Goal: Information Seeking & Learning: Learn about a topic

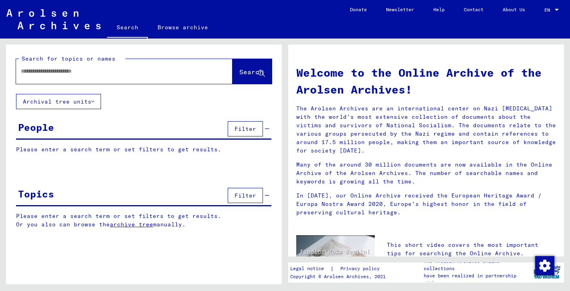
click at [159, 196] on div "Topics Filter" at bounding box center [143, 196] width 255 height 20
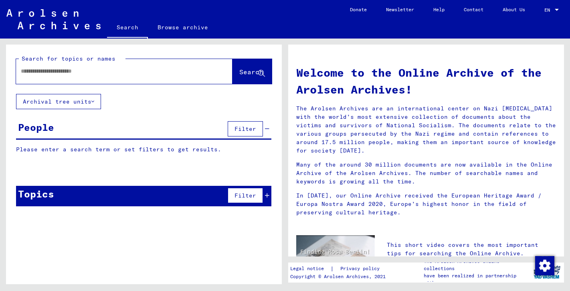
click at [246, 194] on span "Filter" at bounding box center [245, 195] width 22 height 7
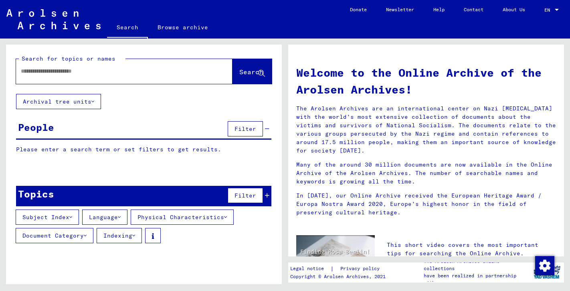
click at [150, 73] on input "text" at bounding box center [115, 71] width 188 height 8
type input "******"
click at [245, 71] on span "Search" at bounding box center [251, 72] width 24 height 8
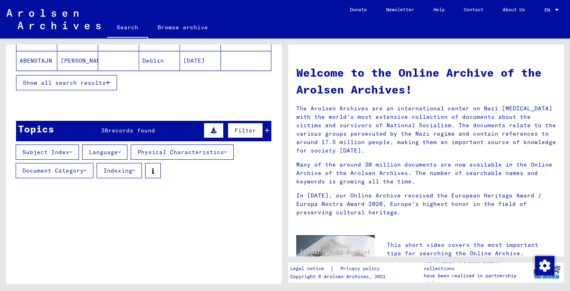
scroll to position [188, 0]
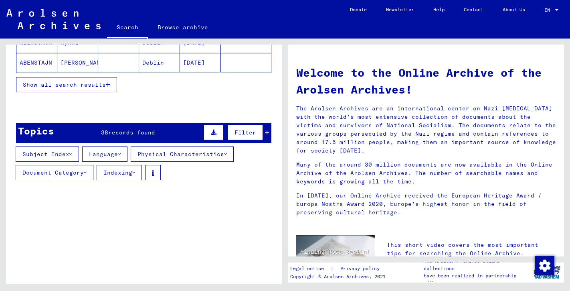
click at [54, 155] on button "Subject Index" at bounding box center [47, 153] width 63 height 15
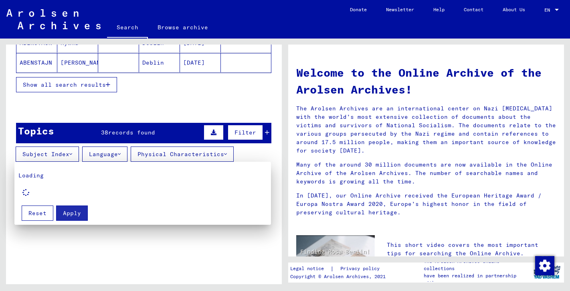
scroll to position [0, 0]
click at [73, 213] on span "Apply" at bounding box center [72, 212] width 18 height 7
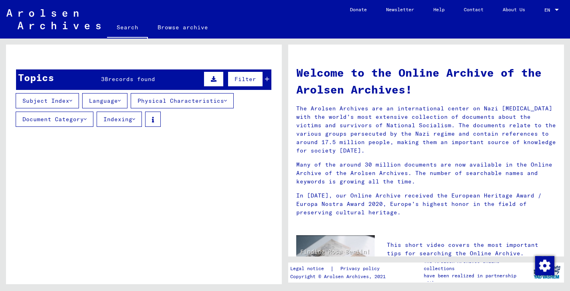
scroll to position [238, 0]
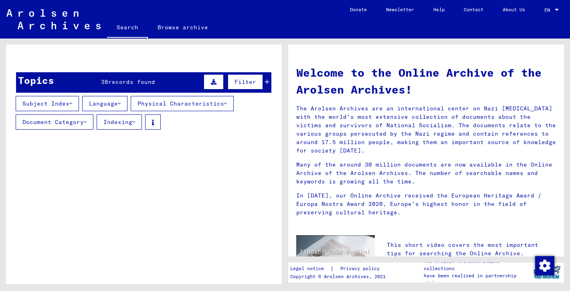
click at [126, 81] on span "records found" at bounding box center [131, 81] width 47 height 7
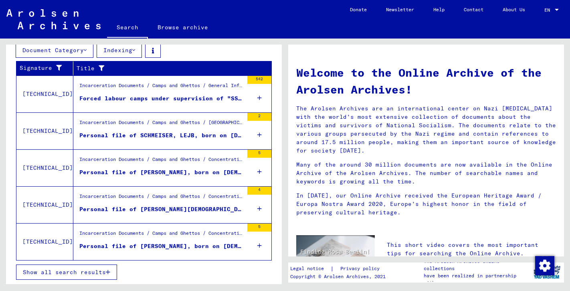
scroll to position [310, 0]
click at [69, 270] on span "Show all search results" at bounding box center [64, 271] width 83 height 7
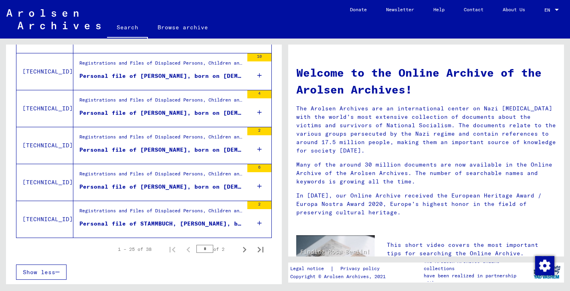
scroll to position [925, 0]
click at [246, 248] on icon "Next page" at bounding box center [244, 249] width 11 height 11
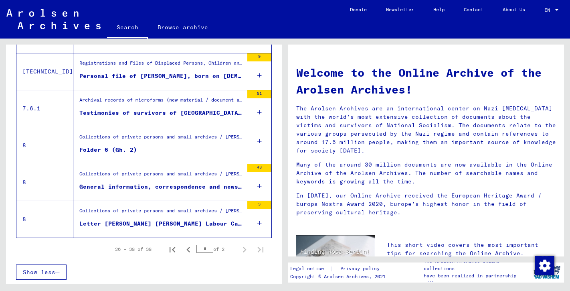
scroll to position [483, 0]
click at [189, 250] on icon "Previous page" at bounding box center [188, 249] width 11 height 11
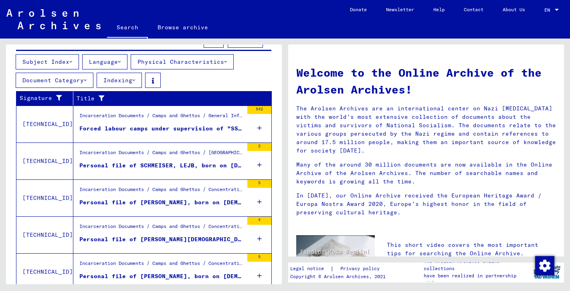
scroll to position [136, 0]
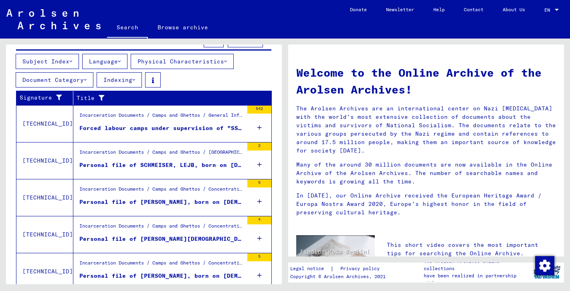
click at [181, 128] on div "Forced labour camps under supervision of "SS-" and "Polizeichef"" at bounding box center [161, 128] width 164 height 8
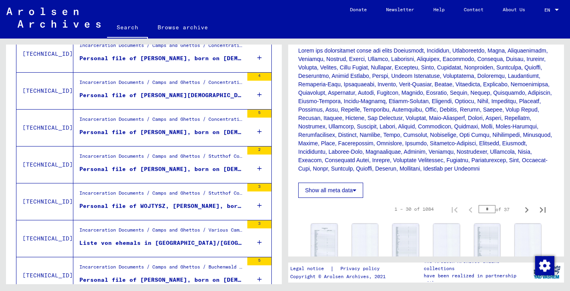
scroll to position [281, 0]
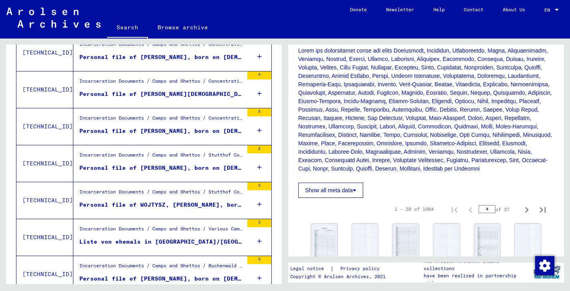
click at [201, 127] on div "Personal file of [PERSON_NAME], born on [DEMOGRAPHIC_DATA], born in [GEOGRAPHIC…" at bounding box center [161, 131] width 164 height 8
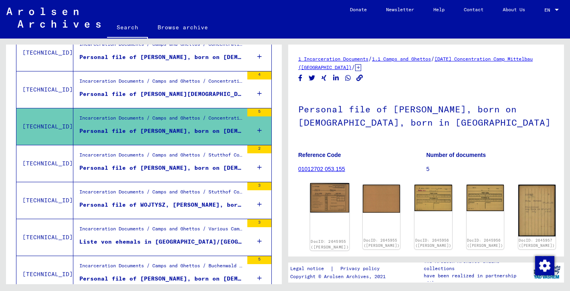
click at [327, 192] on img at bounding box center [329, 198] width 39 height 30
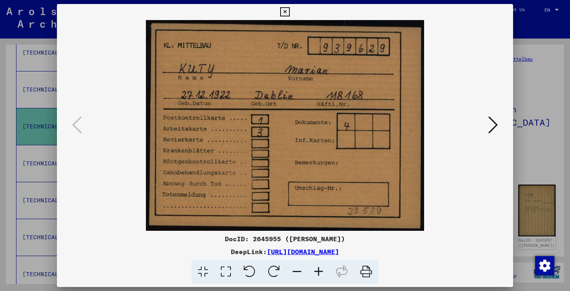
click at [494, 125] on icon at bounding box center [493, 124] width 10 height 19
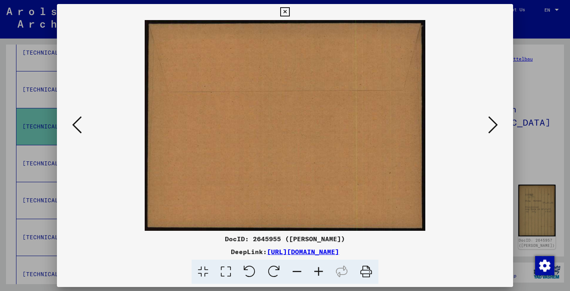
click at [494, 125] on icon at bounding box center [493, 124] width 10 height 19
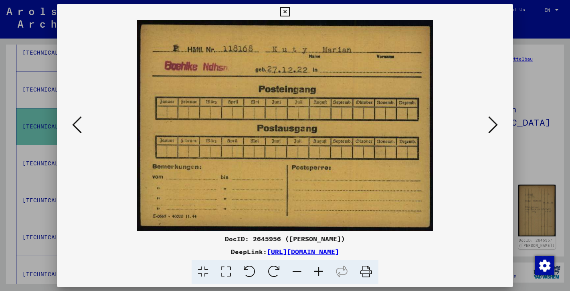
click at [494, 125] on icon at bounding box center [493, 124] width 10 height 19
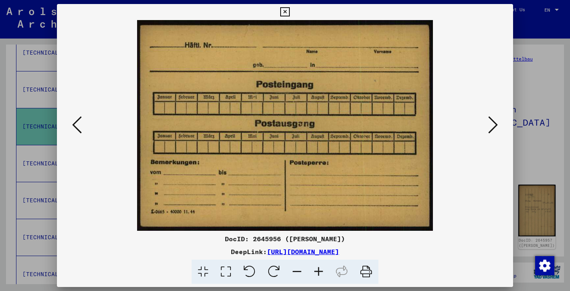
click at [494, 125] on icon at bounding box center [493, 124] width 10 height 19
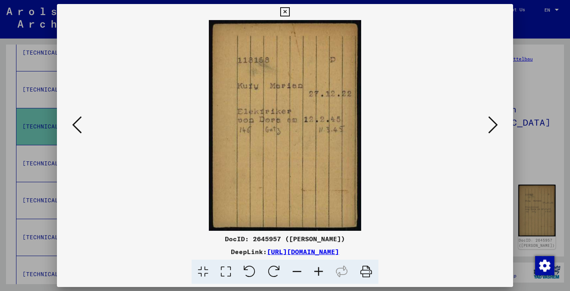
click at [494, 125] on icon at bounding box center [493, 124] width 10 height 19
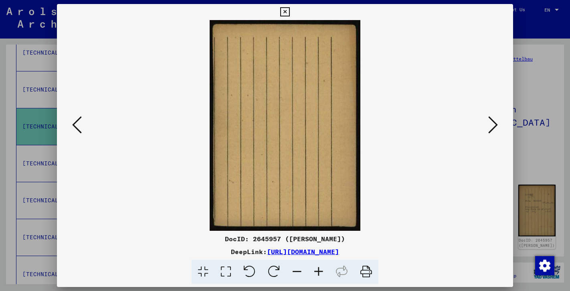
click at [494, 125] on icon at bounding box center [493, 124] width 10 height 19
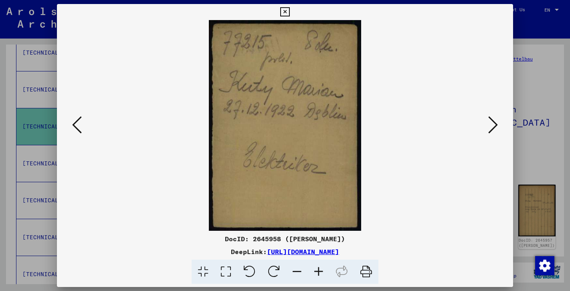
click at [494, 125] on icon at bounding box center [493, 124] width 10 height 19
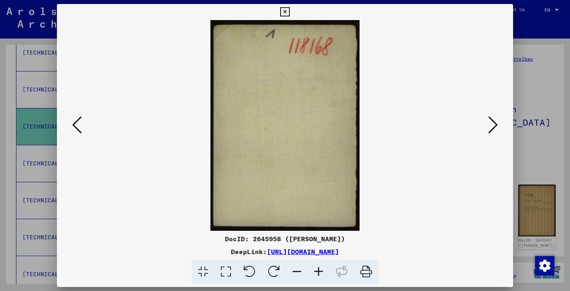
click at [494, 125] on icon at bounding box center [493, 124] width 10 height 19
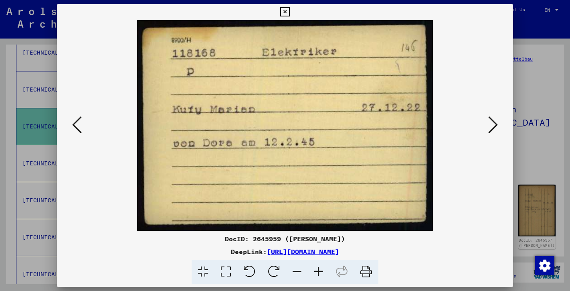
click at [494, 125] on icon at bounding box center [493, 124] width 10 height 19
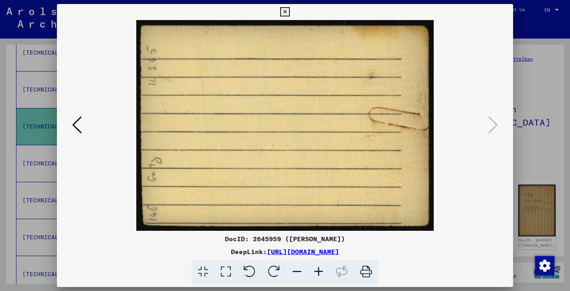
click at [289, 11] on icon at bounding box center [284, 12] width 9 height 10
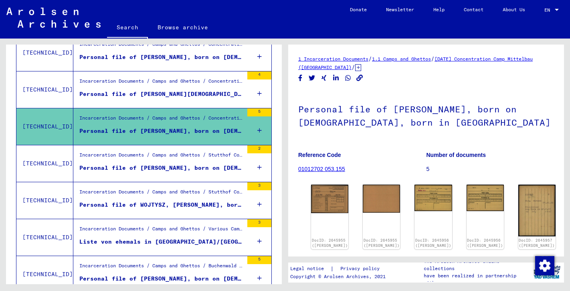
click at [195, 162] on div "Incarceration Documents / Camps and Ghettos / Stutthof Concentration Camp / Ind…" at bounding box center [161, 156] width 164 height 11
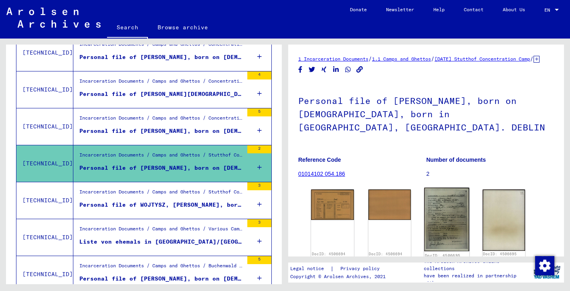
click at [453, 217] on img at bounding box center [446, 219] width 45 height 63
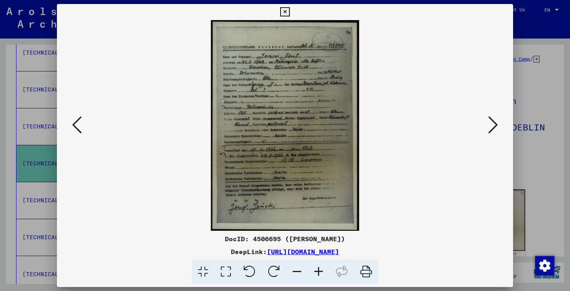
click at [289, 15] on icon at bounding box center [284, 12] width 9 height 10
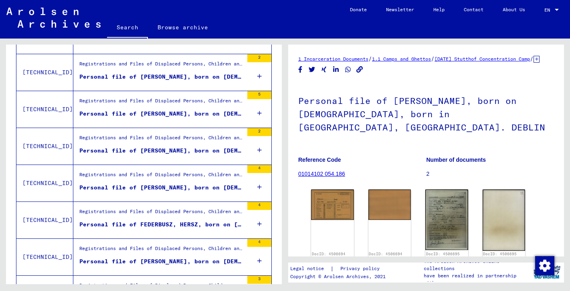
scroll to position [632, 0]
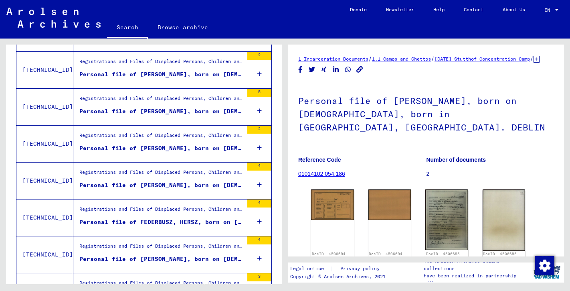
click at [206, 177] on div "Registrations and Files of Displaced Persons, Children and Missing Persons / Re…" at bounding box center [161, 173] width 164 height 11
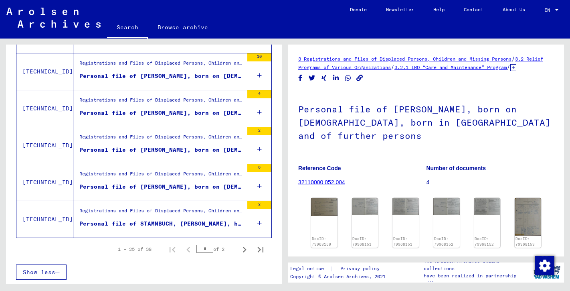
scroll to position [925, 0]
click at [241, 249] on icon "Next page" at bounding box center [244, 249] width 11 height 11
type input "*"
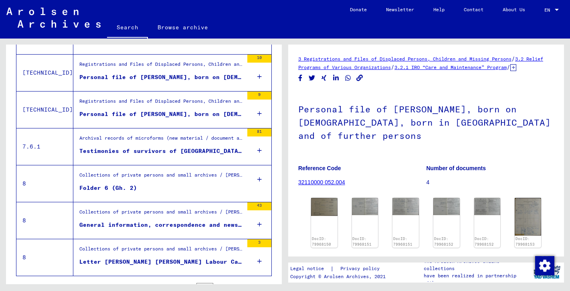
scroll to position [442, 0]
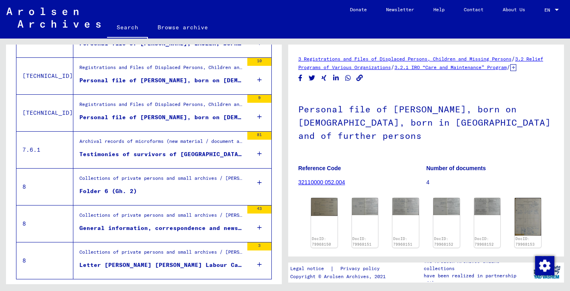
click at [198, 190] on figure "Folder 6 (Gh. 2)" at bounding box center [161, 193] width 164 height 12
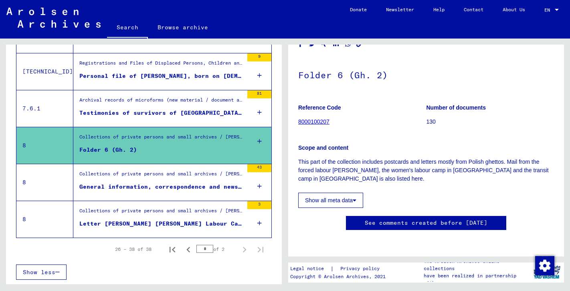
click at [212, 225] on div "Letter [PERSON_NAME] [PERSON_NAME] Labour Camp" at bounding box center [161, 223] width 164 height 8
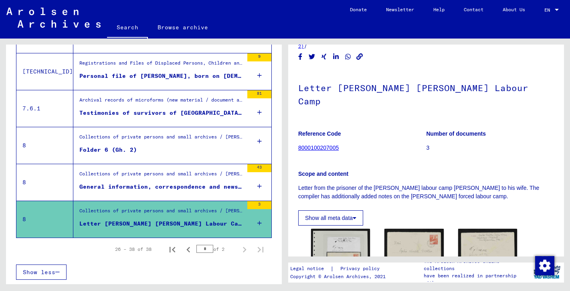
scroll to position [21, 0]
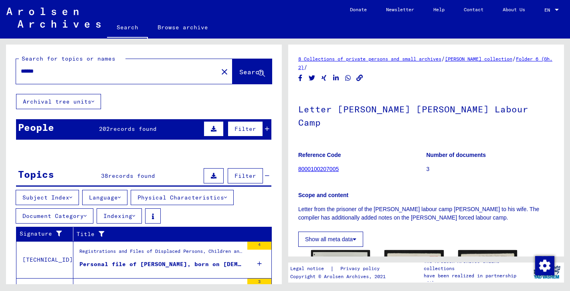
click at [115, 127] on span "records found" at bounding box center [133, 128] width 47 height 7
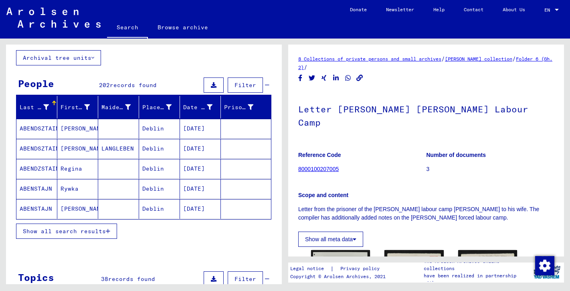
scroll to position [44, 0]
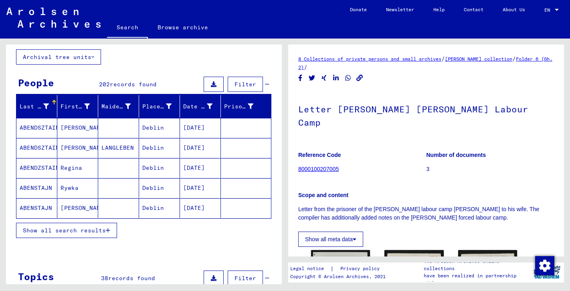
click at [80, 228] on span "Show all search results" at bounding box center [64, 229] width 83 height 7
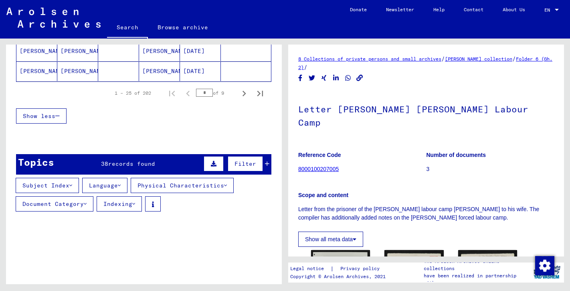
scroll to position [583, 0]
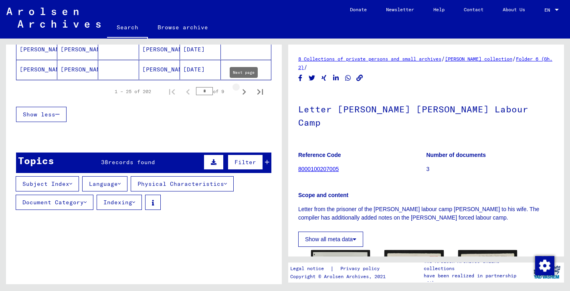
click at [243, 91] on icon "Next page" at bounding box center [243, 91] width 11 height 11
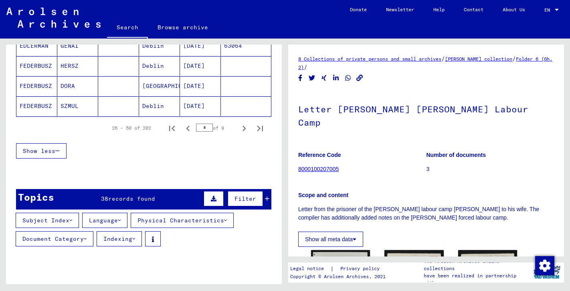
scroll to position [548, 0]
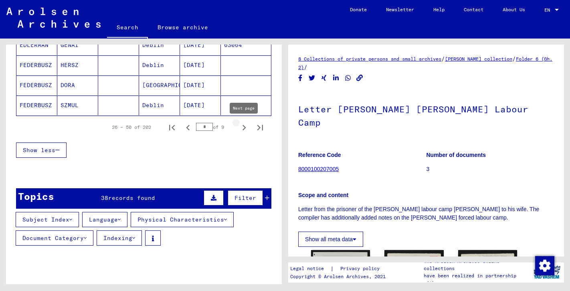
click at [242, 128] on icon "Next page" at bounding box center [243, 127] width 11 height 11
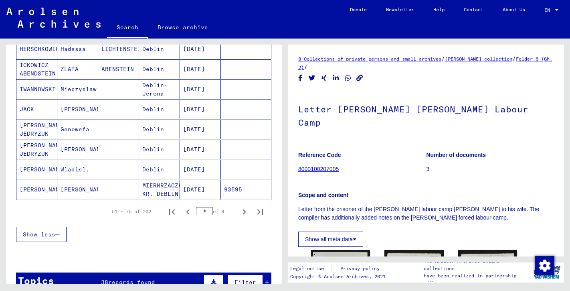
scroll to position [467, 0]
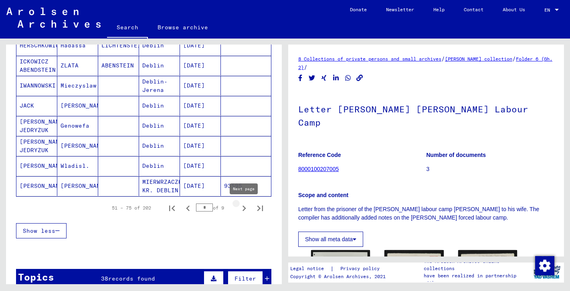
click at [244, 207] on icon "Next page" at bounding box center [244, 208] width 4 height 6
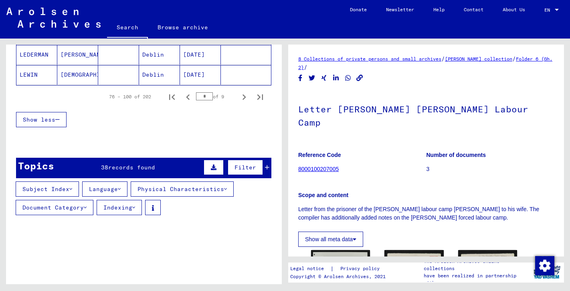
scroll to position [585, 0]
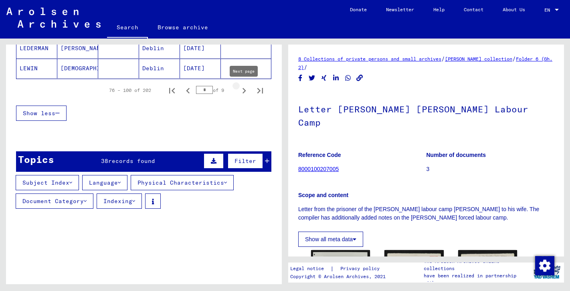
click at [244, 89] on icon "Next page" at bounding box center [244, 91] width 4 height 6
type input "*"
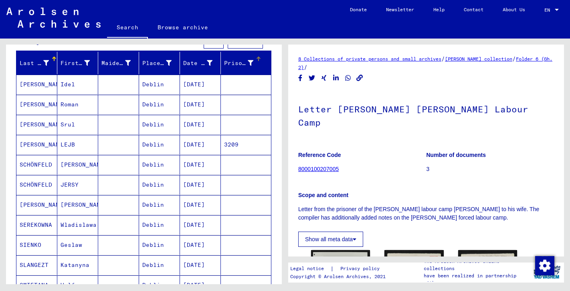
scroll to position [86, 0]
